Goal: Task Accomplishment & Management: Complete application form

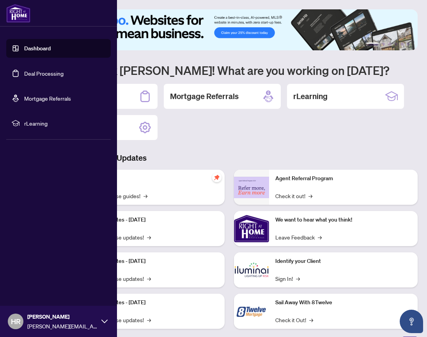
click at [24, 49] on link "Dashboard" at bounding box center [37, 48] width 27 height 7
click at [31, 46] on link "Dashboard" at bounding box center [37, 48] width 27 height 7
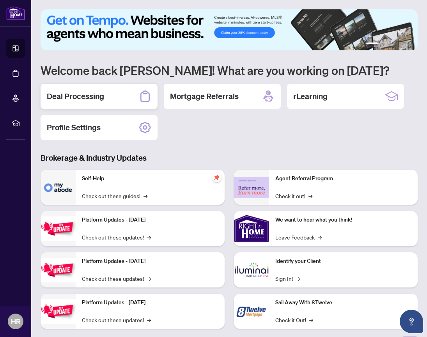
click at [84, 101] on h2 "Deal Processing" at bounding box center [75, 96] width 57 height 11
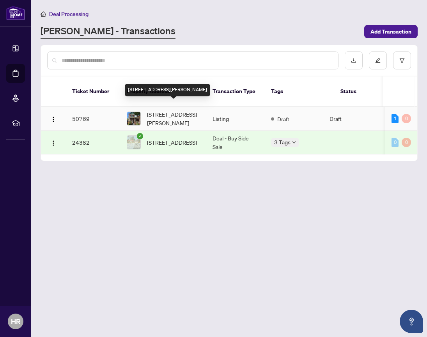
click at [164, 110] on span "[STREET_ADDRESS][PERSON_NAME]" at bounding box center [173, 118] width 53 height 17
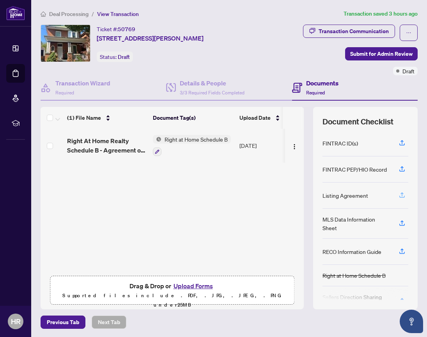
click at [403, 194] on icon "button" at bounding box center [402, 195] width 7 height 7
click at [197, 286] on button "Upload Forms" at bounding box center [193, 286] width 44 height 10
click at [402, 194] on icon "button" at bounding box center [402, 195] width 7 height 7
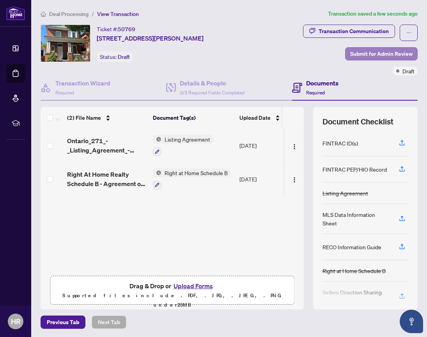
click at [391, 49] on span "Submit for Admin Review" at bounding box center [381, 54] width 62 height 12
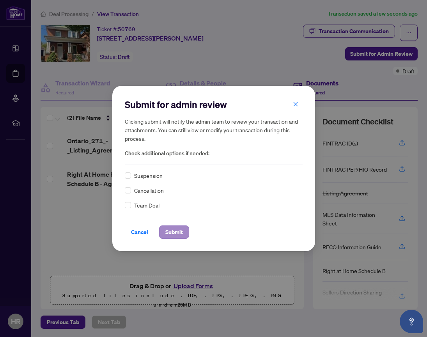
click at [171, 230] on span "Submit" at bounding box center [174, 232] width 18 height 12
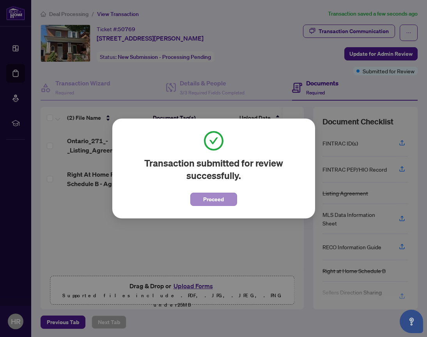
click at [201, 197] on button "Proceed" at bounding box center [213, 199] width 47 height 13
